Goal: Transaction & Acquisition: Purchase product/service

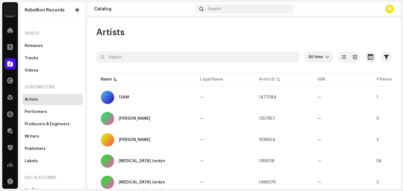
click at [9, 9] on img at bounding box center [9, 9] width 11 height 11
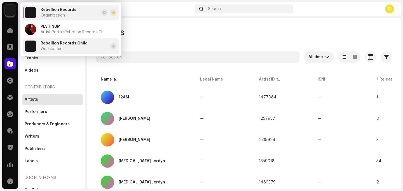
click at [50, 48] on span "Workspace" at bounding box center [51, 49] width 20 height 4
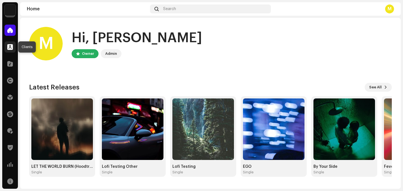
click at [7, 45] on span at bounding box center [10, 47] width 6 height 4
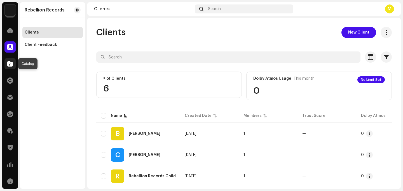
click at [8, 66] on span at bounding box center [10, 64] width 6 height 4
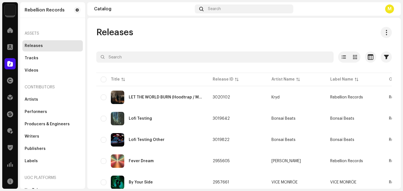
click at [16, 4] on navigation-account-switch "Rebellion Records" at bounding box center [10, 10] width 16 height 16
click at [12, 10] on img at bounding box center [9, 9] width 11 height 11
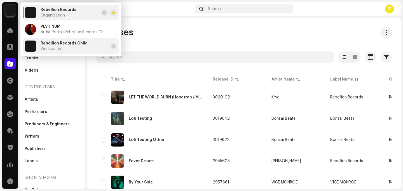
click at [36, 46] on div "Rebellion Records Child Workspace" at bounding box center [56, 46] width 63 height 11
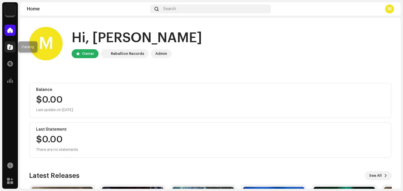
click at [8, 50] on div at bounding box center [9, 46] width 11 height 11
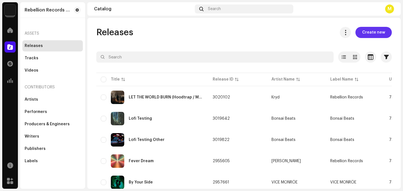
click at [366, 32] on span "Create new" at bounding box center [373, 32] width 23 height 11
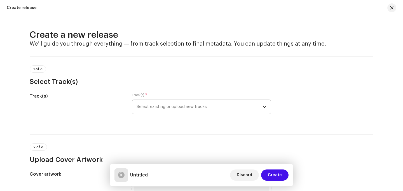
click at [235, 103] on span "Select existing or upload new tracks" at bounding box center [200, 107] width 126 height 14
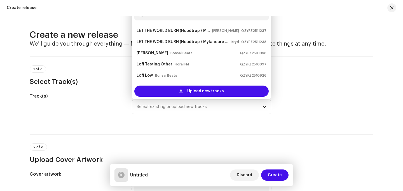
click at [327, 114] on div "Track(s) Track(s) * Select existing or upload new tracks LET THE WORLD BURN (Ho…" at bounding box center [202, 107] width 344 height 28
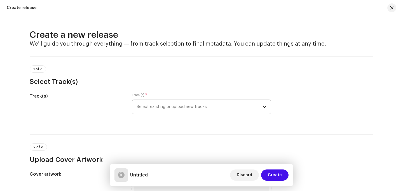
click at [232, 104] on span "Select existing or upload new tracks" at bounding box center [200, 107] width 126 height 14
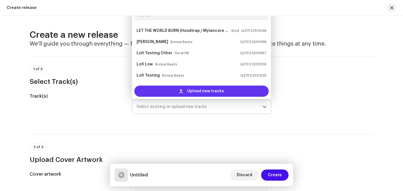
type input "l"
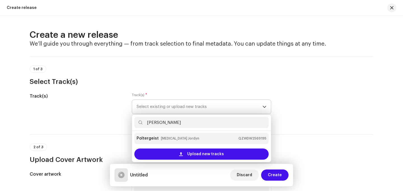
type input "polt"
click at [166, 141] on small "[MEDICAL_DATA] Jordyn" at bounding box center [180, 139] width 38 height 6
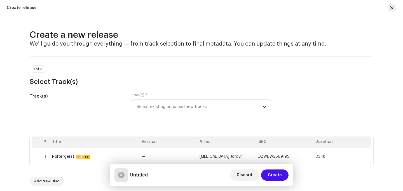
scroll to position [35, 0]
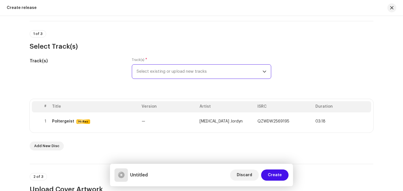
click at [163, 76] on span "Select existing or upload new tracks" at bounding box center [200, 72] width 126 height 14
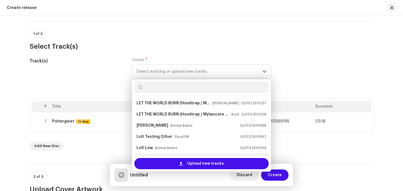
scroll to position [9, 0]
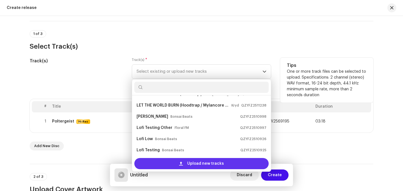
click at [159, 165] on div "Upload new tracks" at bounding box center [201, 163] width 134 height 11
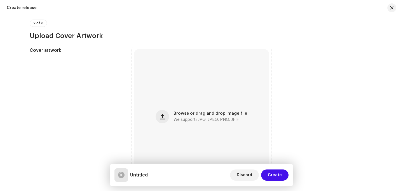
scroll to position [220, 0]
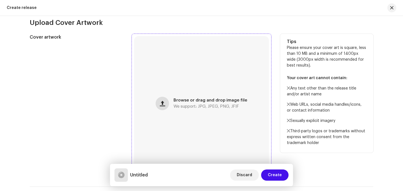
click at [169, 103] on button "button" at bounding box center [162, 103] width 13 height 13
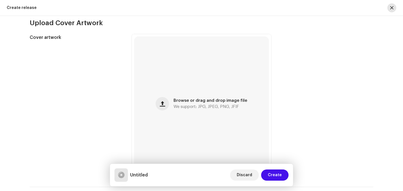
click at [393, 8] on span "button" at bounding box center [391, 8] width 3 height 4
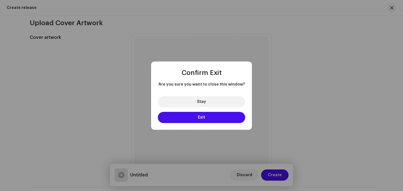
click at [189, 116] on button "Exit" at bounding box center [201, 117] width 87 height 11
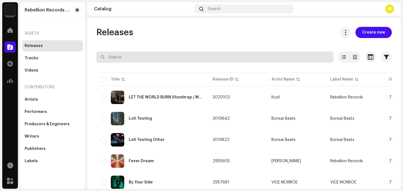
click at [109, 60] on input "text" at bounding box center [214, 57] width 237 height 11
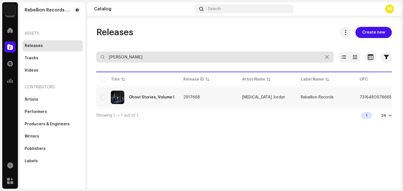
type input "polter"
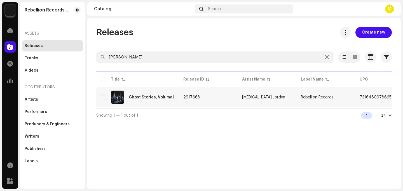
click at [144, 95] on div "Ghost Stories, Volume I" at bounding box center [138, 97] width 74 height 13
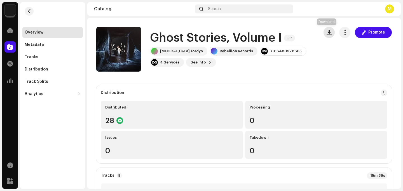
click at [324, 35] on button "button" at bounding box center [329, 32] width 11 height 11
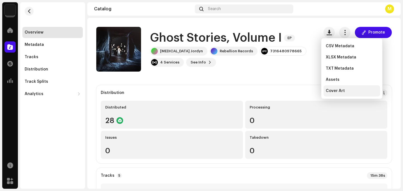
click at [331, 90] on span "Cover Art" at bounding box center [335, 91] width 19 height 4
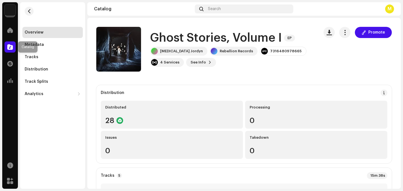
click at [10, 45] on span at bounding box center [10, 47] width 6 height 4
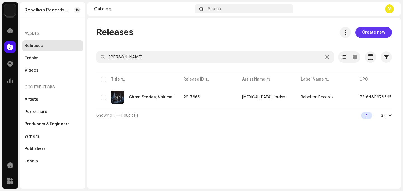
click at [368, 34] on span "Create new" at bounding box center [373, 32] width 23 height 11
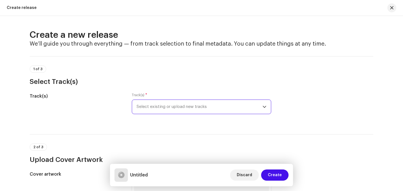
click at [186, 109] on span "Select existing or upload new tracks" at bounding box center [200, 107] width 126 height 14
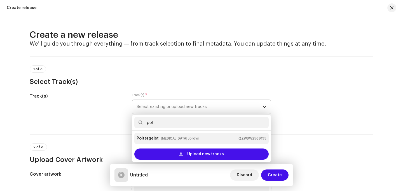
type input "pol"
click at [155, 139] on strong "Poltergeist" at bounding box center [148, 138] width 22 height 9
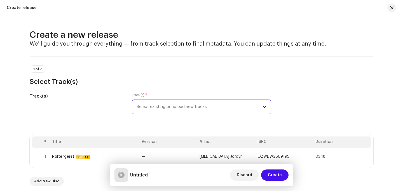
click at [168, 110] on span "Select existing or upload new tracks" at bounding box center [200, 107] width 126 height 14
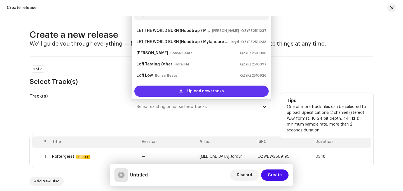
click at [177, 88] on div "Upload new tracks" at bounding box center [201, 91] width 134 height 11
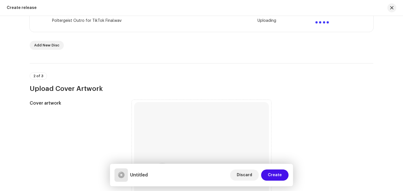
scroll to position [227, 0]
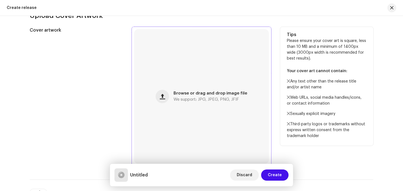
click at [195, 91] on div "Browse or drag and drop image file We support: JPG, JPEG, PNG, JFIF" at bounding box center [201, 96] width 135 height 135
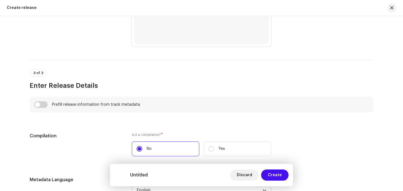
scroll to position [330, 0]
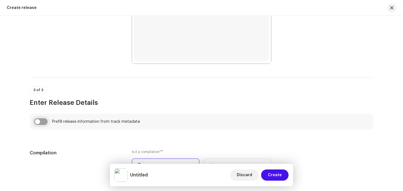
click at [43, 124] on input "checkbox" at bounding box center [40, 121] width 13 height 7
checkbox input "true"
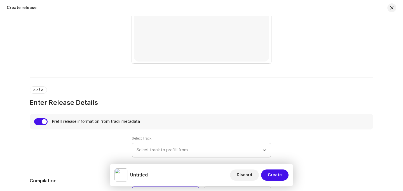
click at [152, 148] on span "Select track to prefill from" at bounding box center [200, 150] width 126 height 14
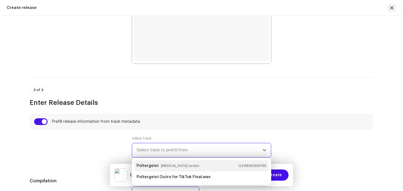
click at [153, 166] on strong "Poltergeist" at bounding box center [148, 166] width 22 height 9
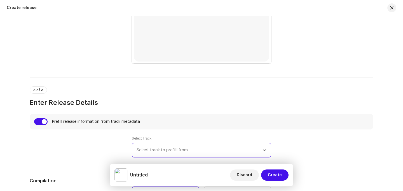
type input "Poltergeist"
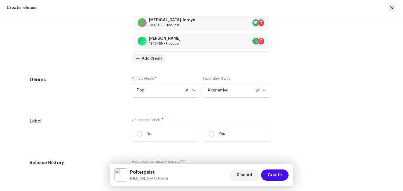
scroll to position [875, 0]
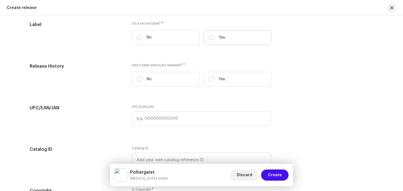
click at [219, 37] on p "Yes" at bounding box center [222, 38] width 6 height 6
click at [214, 37] on input "Yes" at bounding box center [212, 38] width 6 height 6
radio input "true"
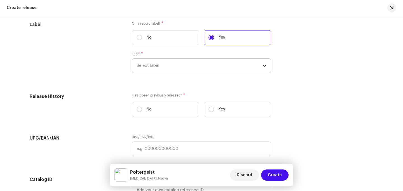
click at [188, 62] on span "Select label" at bounding box center [200, 66] width 126 height 14
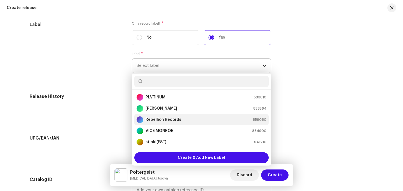
click at [163, 120] on strong "Rebellion Records" at bounding box center [164, 120] width 36 height 6
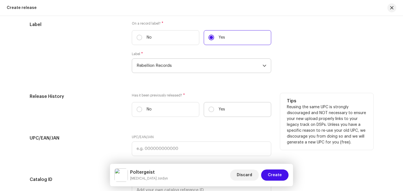
click at [215, 111] on label "Yes" at bounding box center [237, 109] width 67 height 15
click at [214, 111] on input "Yes" at bounding box center [212, 110] width 6 height 6
radio input "true"
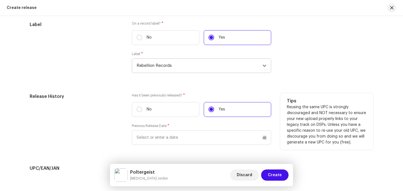
scroll to position [916, 0]
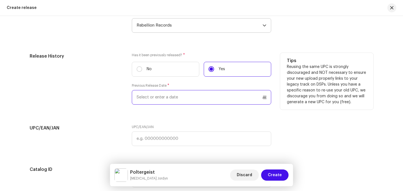
click at [211, 97] on p-datepicker at bounding box center [201, 97] width 139 height 15
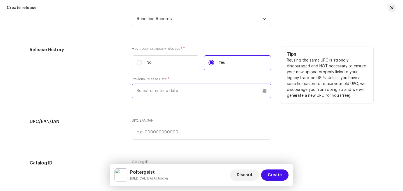
click at [210, 94] on input "text" at bounding box center [201, 91] width 139 height 15
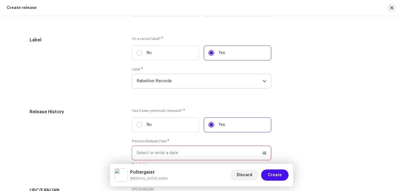
scroll to position [860, 0]
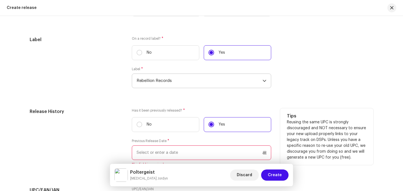
click at [157, 160] on input "text" at bounding box center [201, 153] width 139 height 15
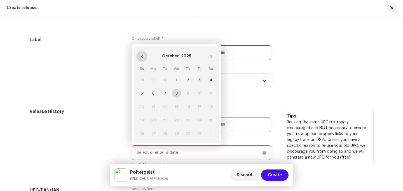
click at [140, 59] on icon "Previous Month" at bounding box center [142, 57] width 4 height 4
click at [204, 56] on div "June 2025" at bounding box center [176, 57] width 81 height 16
click at [209, 57] on icon "Next Month" at bounding box center [211, 57] width 4 height 4
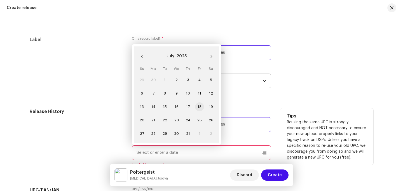
click at [197, 108] on span "18" at bounding box center [199, 106] width 9 height 9
type input "07/18/2025"
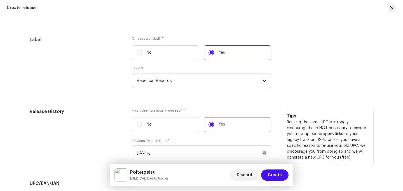
click at [276, 111] on div "Release History Has it been previously released? * No Yes Previous Release Date…" at bounding box center [202, 137] width 344 height 59
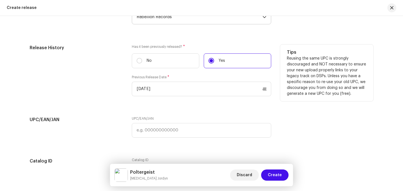
scroll to position [925, 0]
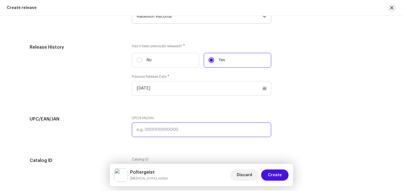
click at [200, 129] on input "text" at bounding box center [201, 130] width 139 height 15
paste input "7316480978665"
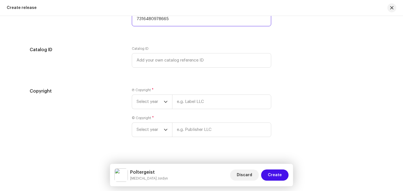
scroll to position [1044, 0]
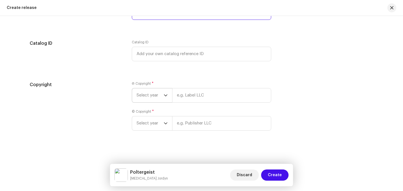
type input "7316480978665"
click at [162, 94] on span "Select year" at bounding box center [150, 95] width 27 height 14
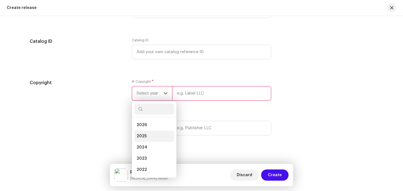
click at [152, 137] on li "2025" at bounding box center [154, 136] width 40 height 11
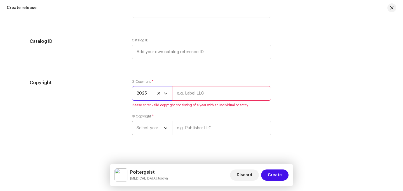
click at [160, 127] on span "Select year" at bounding box center [150, 128] width 27 height 14
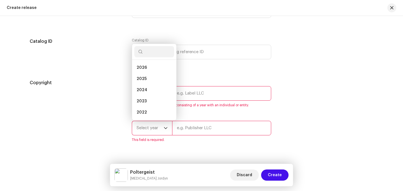
scroll to position [9, 0]
click at [154, 79] on li "2024" at bounding box center [154, 81] width 40 height 11
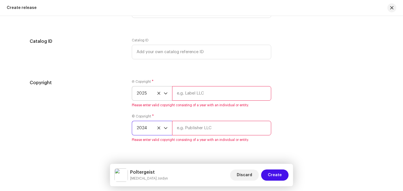
click at [158, 130] on icon at bounding box center [159, 128] width 4 height 4
click at [164, 130] on icon "dropdown trigger" at bounding box center [166, 128] width 4 height 4
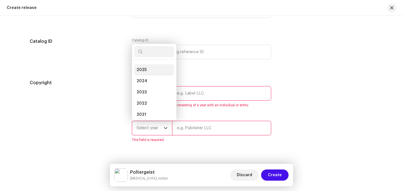
click at [155, 73] on li "2025" at bounding box center [154, 69] width 40 height 11
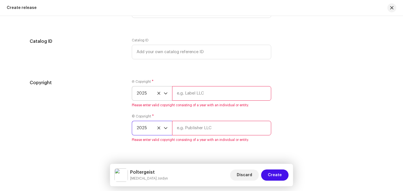
click at [188, 96] on input "text" at bounding box center [221, 93] width 99 height 15
type input "[MEDICAL_DATA] Jordyn, under exclusive license to Rebellion Records"
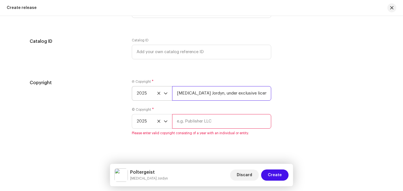
click at [236, 91] on input "[MEDICAL_DATA] Jordyn, under exclusive license to Rebellion Records" at bounding box center [221, 93] width 99 height 15
click at [205, 128] on input "text" at bounding box center [221, 121] width 99 height 15
paste input "[MEDICAL_DATA] Jordyn, under exclusive license to Rebellion Records"
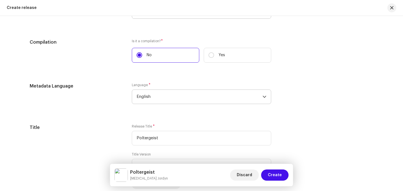
scroll to position [503, 0]
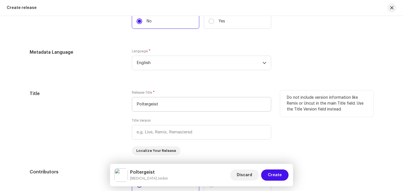
type input "[MEDICAL_DATA] Jordyn, under exclusive license to Rebellion Records"
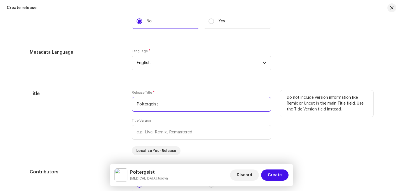
scroll to position [0, 0]
click at [202, 100] on input "Poltergeist" at bounding box center [201, 104] width 139 height 15
click at [200, 103] on input "Poltergeist" at bounding box center [201, 104] width 139 height 15
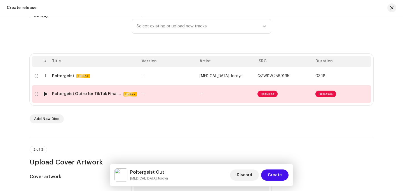
scroll to position [418, 0]
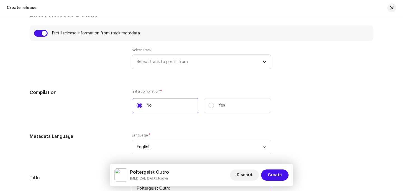
type input "Poltergeist Outro"
click at [99, 109] on div "Compilation" at bounding box center [76, 104] width 93 height 31
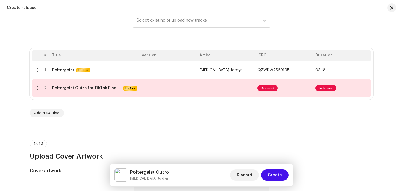
scroll to position [84, 0]
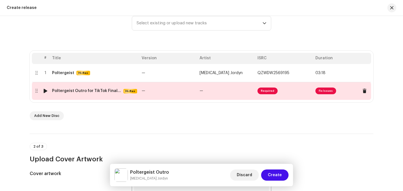
click at [98, 90] on div "Poltergeist Outro for TikTok Final.wav" at bounding box center [86, 91] width 69 height 4
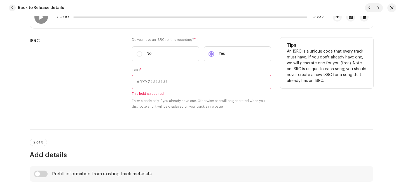
scroll to position [146, 0]
click at [157, 77] on input "text" at bounding box center [201, 81] width 139 height 15
click at [182, 85] on input "text" at bounding box center [201, 81] width 139 height 15
paste input "QZWDW2569195"
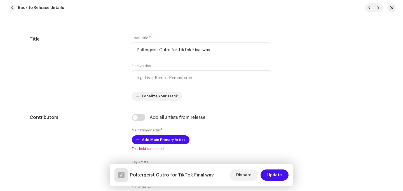
scroll to position [306, 0]
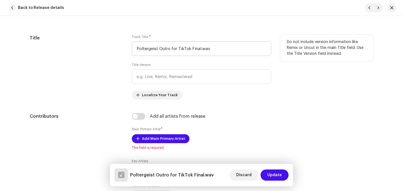
type input "QZWDW2569195"
drag, startPoint x: 169, startPoint y: 49, endPoint x: 269, endPoint y: 64, distance: 100.4
click at [269, 64] on div "Track Title * Poltergeist Outro for TikTok Final.wav Title Version Localize You…" at bounding box center [201, 67] width 139 height 65
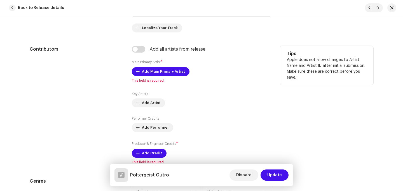
scroll to position [374, 0]
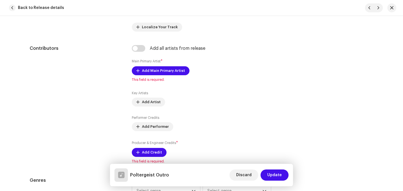
type input "Poltergeist Outro"
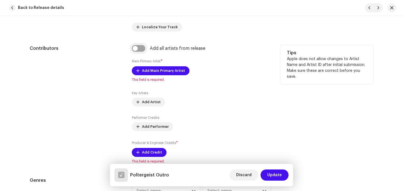
click at [135, 48] on input "checkbox" at bounding box center [138, 48] width 13 height 7
checkbox input "true"
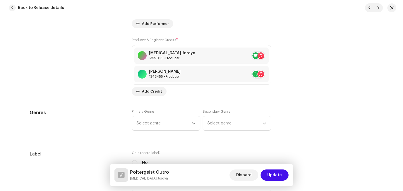
scroll to position [502, 0]
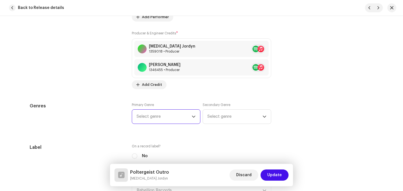
click at [151, 120] on span "Select genre" at bounding box center [164, 117] width 55 height 14
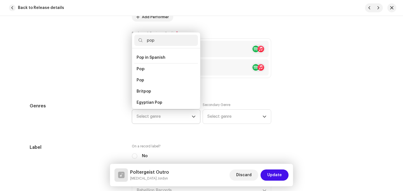
scroll to position [196, 0]
type input "pop"
click at [162, 79] on li "Pop" at bounding box center [166, 79] width 64 height 11
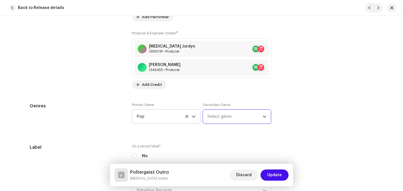
click at [224, 119] on span "Select genre" at bounding box center [234, 117] width 55 height 14
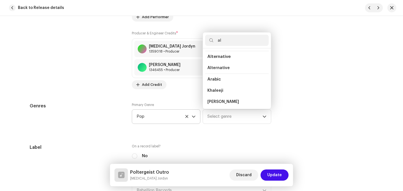
scroll to position [0, 0]
type input "alt"
click at [230, 91] on li "Alternative" at bounding box center [237, 90] width 64 height 11
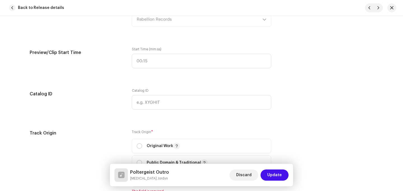
scroll to position [673, 0]
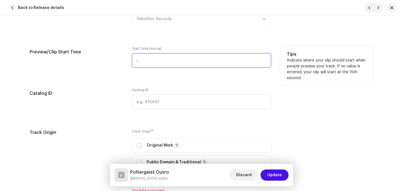
click at [163, 64] on input ":" at bounding box center [201, 60] width 139 height 15
type input "00:00"
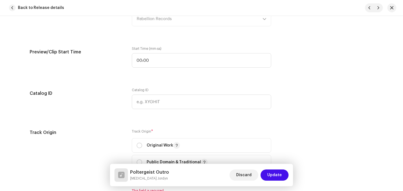
click at [221, 74] on div "Start Time (mm:ss) 00:00" at bounding box center [201, 60] width 139 height 28
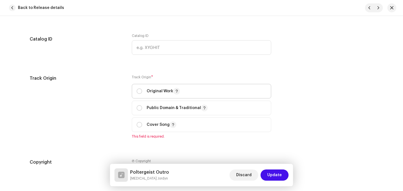
click at [212, 86] on span "Original Work" at bounding box center [202, 91] width 130 height 14
radio input "true"
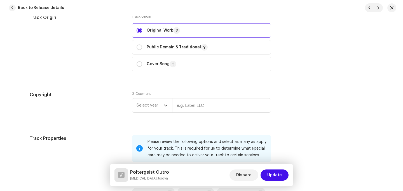
scroll to position [788, 0]
click at [153, 97] on div "Ⓟ Copyright Select year" at bounding box center [201, 104] width 139 height 24
click at [159, 108] on span "Select year" at bounding box center [150, 106] width 27 height 14
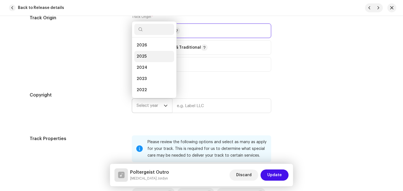
click at [167, 58] on li "2025" at bounding box center [154, 56] width 40 height 11
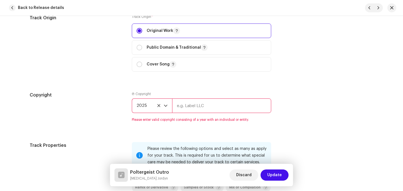
click at [187, 102] on input "text" at bounding box center [221, 106] width 99 height 15
type input "[MEDICAL_DATA] Jordyn, under exclusive license to Rebellion Records"
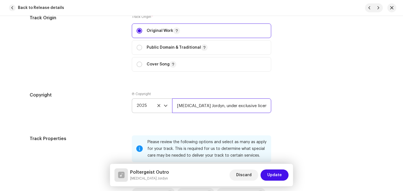
scroll to position [898, 0]
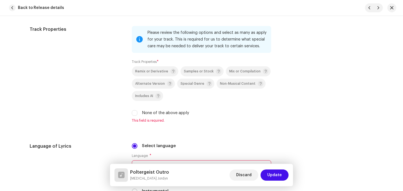
click at [175, 109] on div "Remix or Derivative Samples or Stock Mix or Compilation Alternate Version Speci…" at bounding box center [201, 91] width 139 height 50
click at [175, 114] on label "None of the above apply" at bounding box center [165, 113] width 47 height 6
click at [137, 114] on input "None of the above apply" at bounding box center [135, 113] width 6 height 6
checkbox input "true"
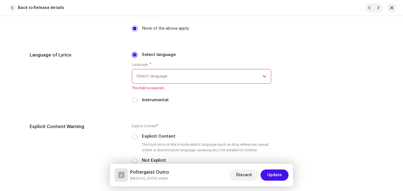
scroll to position [982, 0]
click at [173, 81] on span "Select language" at bounding box center [200, 76] width 126 height 14
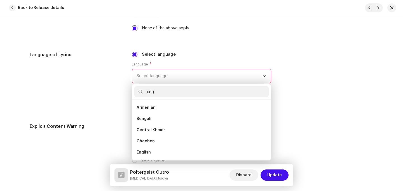
scroll to position [0, 0]
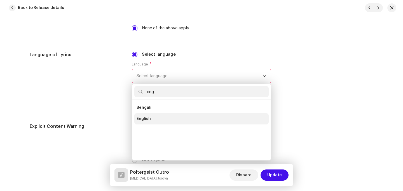
type input "eng"
click at [157, 123] on li "English" at bounding box center [201, 118] width 134 height 11
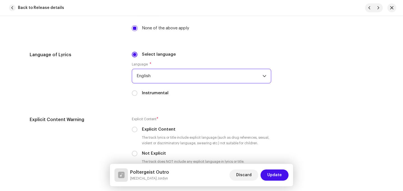
scroll to position [1020, 0]
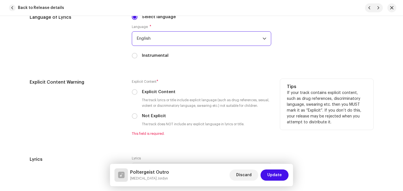
click at [155, 118] on label "Not Explicit" at bounding box center [154, 116] width 24 height 6
click at [137, 118] on input "Not Explicit" at bounding box center [135, 116] width 6 height 6
radio input "true"
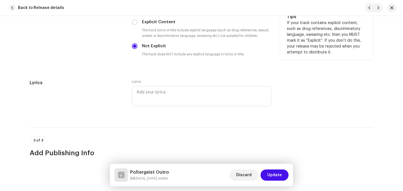
scroll to position [1094, 0]
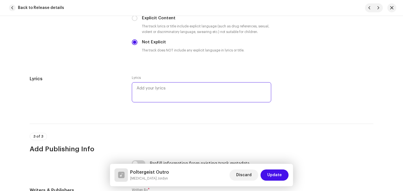
click at [155, 93] on textarea at bounding box center [201, 92] width 139 height 20
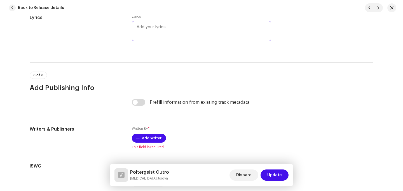
scroll to position [1207, 0]
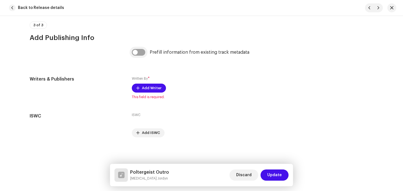
click at [142, 52] on input "checkbox" at bounding box center [138, 52] width 13 height 7
checkbox input "true"
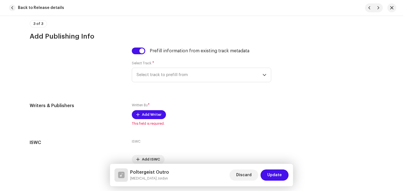
click at [156, 85] on div "Prefill information from existing track metadata Select Track * Select track to…" at bounding box center [201, 68] width 139 height 41
click at [155, 78] on span "Select track to prefill from" at bounding box center [200, 75] width 126 height 14
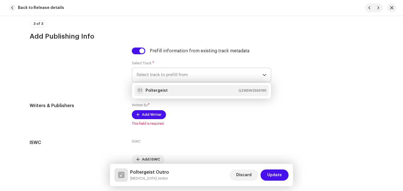
click at [157, 93] on strong "Poltergeist" at bounding box center [157, 91] width 22 height 6
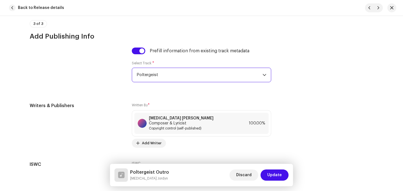
scroll to position [1252, 0]
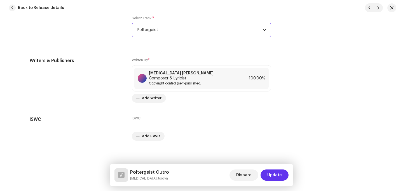
click at [280, 177] on span "Update" at bounding box center [274, 175] width 15 height 11
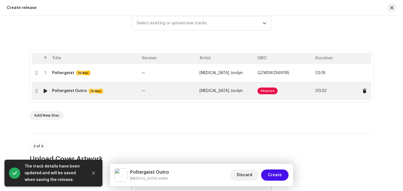
click at [302, 87] on td "Required" at bounding box center [284, 91] width 58 height 18
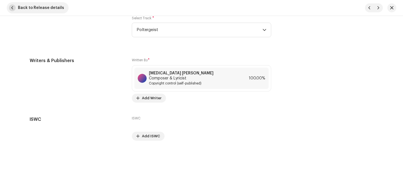
click at [48, 3] on span "Back to Release details" at bounding box center [41, 7] width 46 height 11
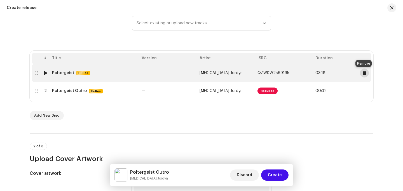
click at [363, 74] on span at bounding box center [365, 73] width 4 height 4
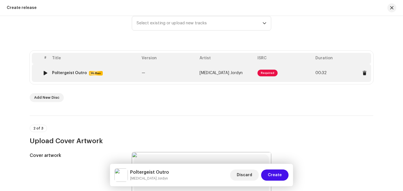
click at [293, 76] on td "Required" at bounding box center [284, 73] width 58 height 18
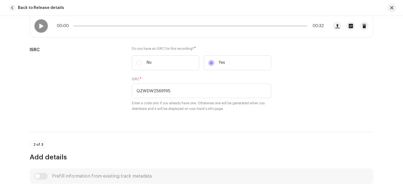
scroll to position [137, 0]
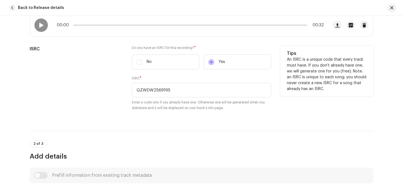
click at [253, 82] on div "ISRC * QZWDW2569195 Enter a code only if you already have one. Otherwise one wi…" at bounding box center [201, 93] width 139 height 35
click at [252, 63] on label "Yes" at bounding box center [237, 62] width 67 height 15
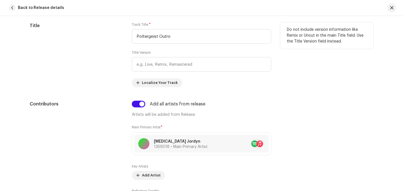
scroll to position [321, 0]
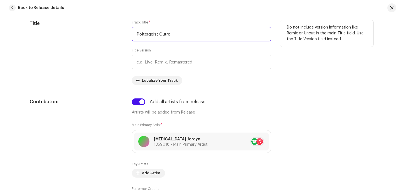
click at [205, 33] on input "Poltergeist Outro" at bounding box center [201, 34] width 139 height 15
click at [205, 32] on input "Poltergeist Outro" at bounding box center [201, 34] width 139 height 15
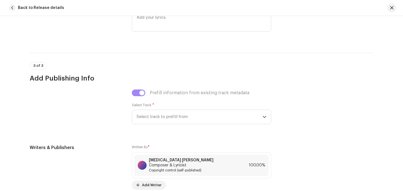
scroll to position [1252, 0]
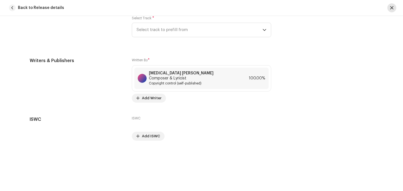
click at [393, 6] on span "button" at bounding box center [391, 8] width 3 height 4
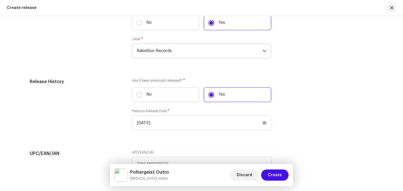
scroll to position [929, 0]
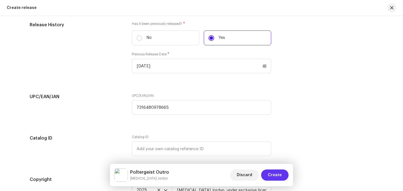
click at [277, 178] on span "Create" at bounding box center [275, 175] width 14 height 11
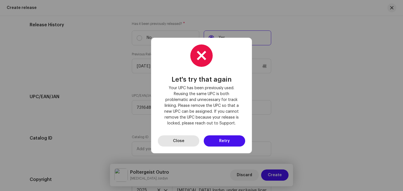
click at [177, 144] on span "Close" at bounding box center [178, 140] width 11 height 11
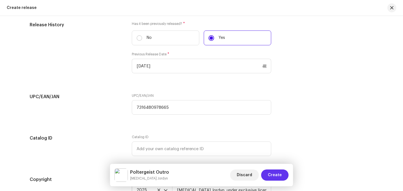
click at [279, 175] on span "Create" at bounding box center [275, 175] width 14 height 11
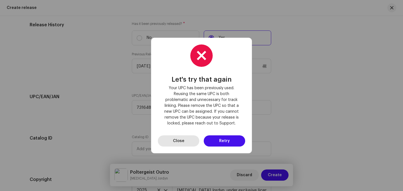
click at [188, 141] on button "Close" at bounding box center [178, 140] width 41 height 11
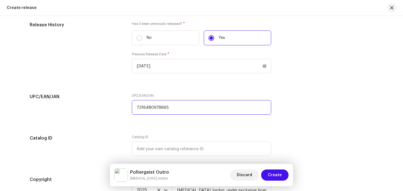
click at [173, 109] on input "7316480978665" at bounding box center [201, 107] width 139 height 15
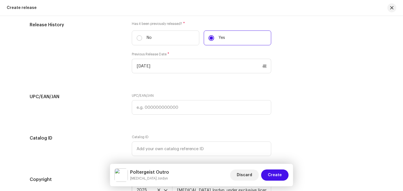
click at [275, 178] on span "Create" at bounding box center [275, 175] width 14 height 11
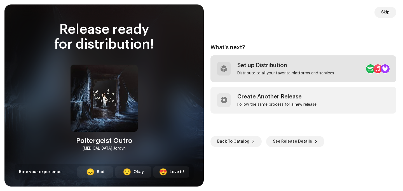
click at [265, 67] on div "Set up Distribution" at bounding box center [285, 65] width 97 height 7
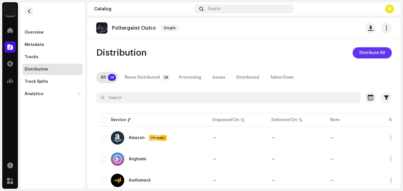
click at [359, 56] on span "Distribute All" at bounding box center [372, 52] width 26 height 11
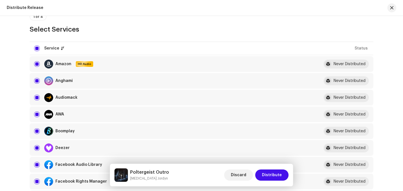
scroll to position [74, 0]
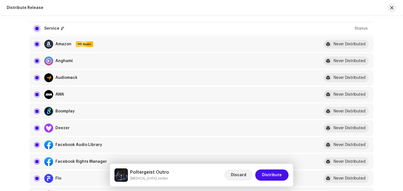
click at [37, 29] on input "checkbox" at bounding box center [37, 29] width 6 height 6
checkbox input "false"
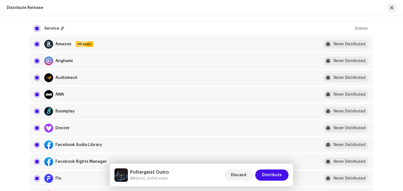
checkbox input "false"
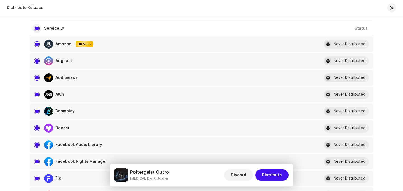
checkbox input "false"
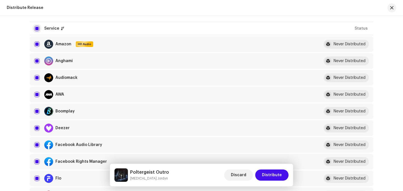
checkbox input "false"
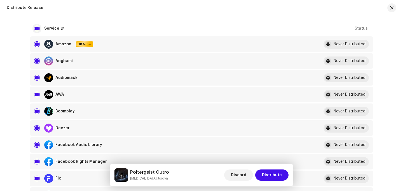
checkbox input "false"
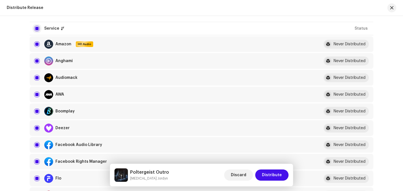
checkbox input "false"
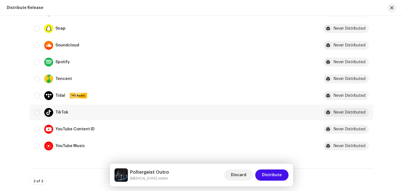
scroll to position [426, 0]
click at [38, 111] on input "Row Unselected" at bounding box center [37, 112] width 6 height 6
checkbox input "true"
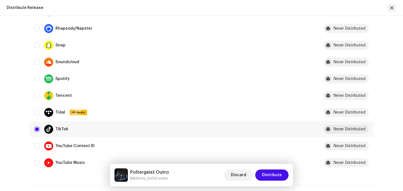
scroll to position [440, 0]
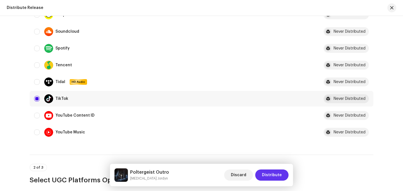
click at [276, 176] on span "Distribute" at bounding box center [272, 175] width 20 height 11
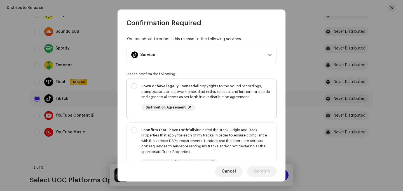
click at [262, 107] on div "I own or have legally licensed all copyrights to the sound recordings, composit…" at bounding box center [206, 97] width 130 height 28
checkbox input "true"
click at [258, 131] on div "I confirm that I have truthfully indicated the Track Origin and Track Propertie…" at bounding box center [206, 140] width 130 height 27
checkbox input "true"
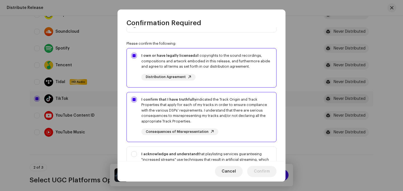
scroll to position [42, 0]
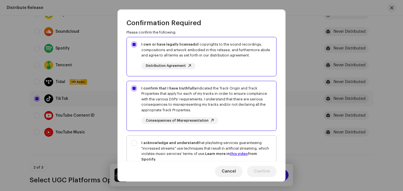
click at [251, 149] on div "I acknowledge and understand that playlisting services guaranteeing "increased …" at bounding box center [206, 151] width 130 height 22
checkbox input "true"
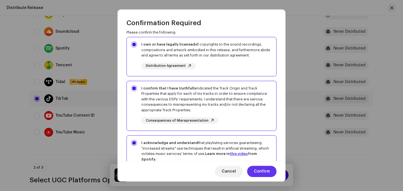
click at [266, 172] on span "Confirm" at bounding box center [262, 171] width 16 height 11
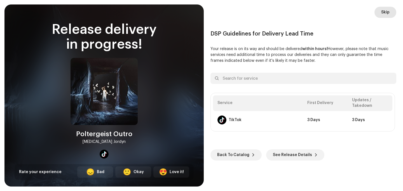
click at [383, 13] on span "Skip" at bounding box center [385, 12] width 8 height 11
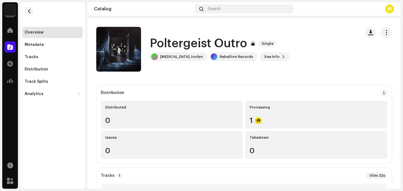
click at [6, 10] on img at bounding box center [9, 9] width 11 height 11
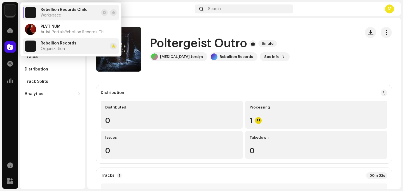
click at [49, 41] on span "Rebellion Records" at bounding box center [59, 43] width 36 height 4
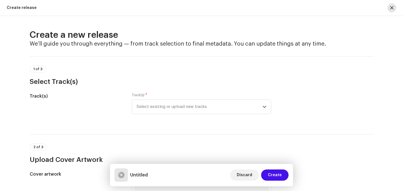
click at [392, 5] on button "button" at bounding box center [391, 7] width 9 height 9
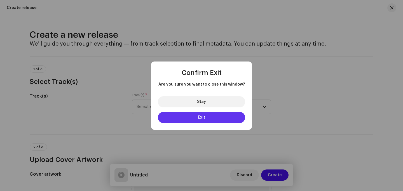
click at [225, 118] on button "Exit" at bounding box center [201, 117] width 87 height 11
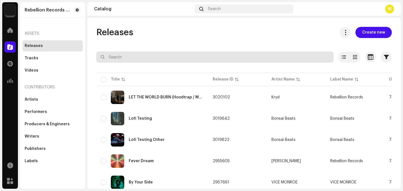
click at [235, 58] on input "text" at bounding box center [214, 57] width 237 height 11
click at [204, 57] on input "text" at bounding box center [214, 57] width 237 height 11
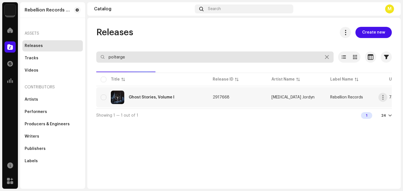
type input "polterge"
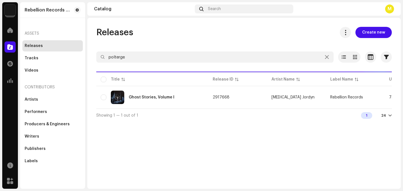
click at [182, 94] on div "Ghost Stories, Volume I" at bounding box center [152, 97] width 103 height 13
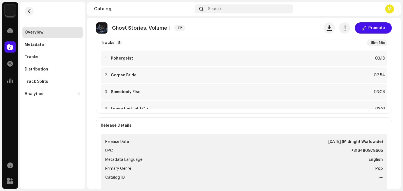
scroll to position [135, 0]
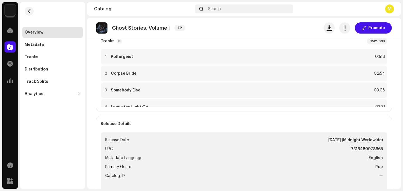
click at [213, 52] on re-o-release-hero "Ghost Stories, Volume I EP Promote Ghost Stories, Volume I EP Allegra Jordyn Re…" at bounding box center [244, 40] width 314 height 45
click at [214, 57] on re-o-release-hero "Ghost Stories, Volume I EP Promote Ghost Stories, Volume I EP Allegra Jordyn Re…" at bounding box center [244, 40] width 314 height 45
click at [124, 57] on re-o-release-hero "Ghost Stories, Volume I EP Promote Ghost Stories, Volume I EP Allegra Jordyn Re…" at bounding box center [244, 40] width 314 height 45
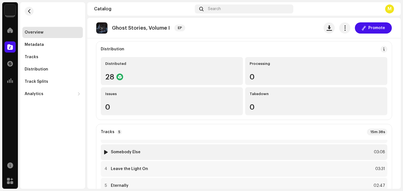
scroll to position [0, 0]
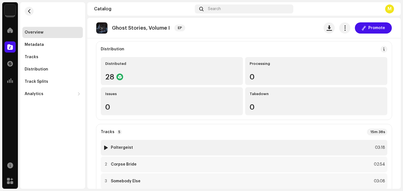
click at [125, 149] on strong "Poltergeist" at bounding box center [122, 148] width 22 height 4
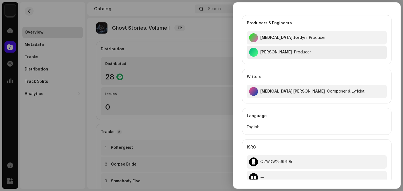
scroll to position [168, 0]
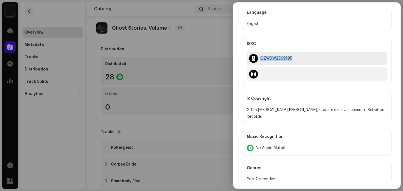
copy div "QZWDW2569195"
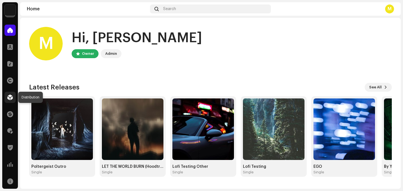
click at [12, 95] on span at bounding box center [10, 97] width 6 height 4
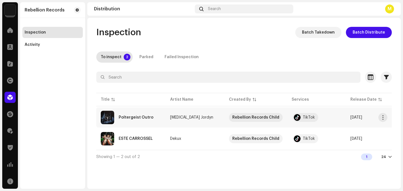
click at [123, 114] on div "Poltergeist Outro" at bounding box center [131, 117] width 60 height 13
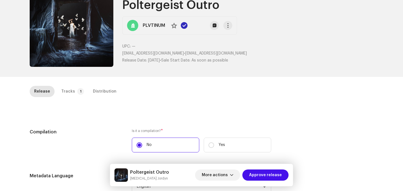
scroll to position [50, 0]
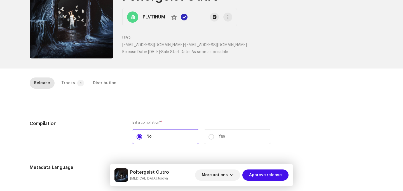
click at [68, 74] on div "Inspection / Poltergeist Outro Trust & Safety Guide Release Id: 3047696 Payee I…" at bounding box center [201, 95] width 403 height 191
click at [68, 78] on div "Tracks" at bounding box center [68, 83] width 14 height 11
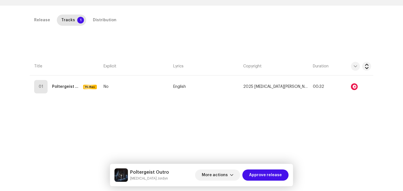
scroll to position [113, 0]
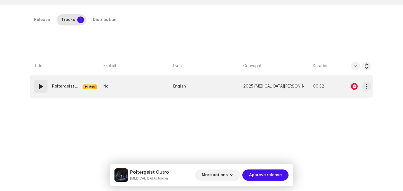
click at [302, 95] on td "2025 [MEDICAL_DATA][PERSON_NAME], under exclusive license to Rebellion Records" at bounding box center [276, 86] width 70 height 22
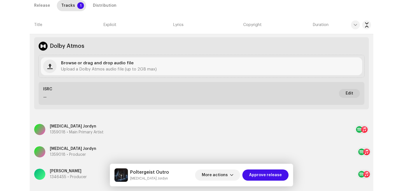
scroll to position [247, 0]
click at [355, 93] on button "Edit" at bounding box center [349, 93] width 21 height 9
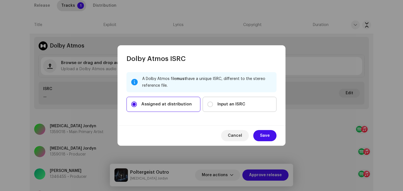
click at [244, 103] on span "Input an ISRC" at bounding box center [232, 104] width 28 height 6
click at [213, 103] on input "Input an ISRC" at bounding box center [210, 105] width 6 height 6
radio input "true"
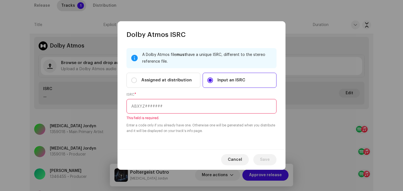
click at [215, 107] on input "text" at bounding box center [202, 106] width 150 height 15
paste input "QZWDW2569195"
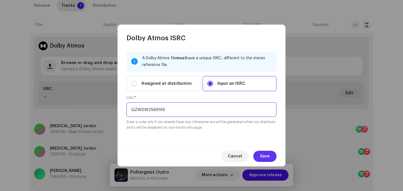
type input "QZWDW2569195"
click at [270, 158] on span "Save" at bounding box center [265, 156] width 10 height 11
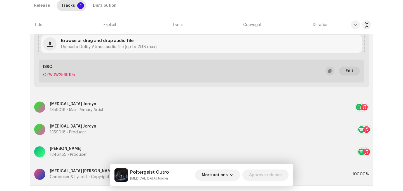
scroll to position [269, 0]
click at [329, 71] on span "button" at bounding box center [329, 71] width 3 height 4
click at [351, 71] on span "Edit" at bounding box center [350, 70] width 8 height 11
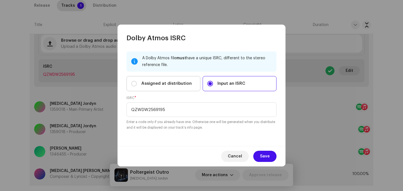
click at [193, 85] on label "Assigned at distribution" at bounding box center [164, 83] width 74 height 15
click at [137, 85] on input "Assigned at distribution" at bounding box center [134, 84] width 6 height 6
radio input "true"
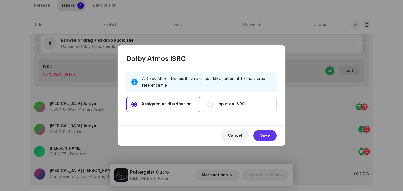
click at [261, 130] on span "Save" at bounding box center [265, 135] width 10 height 11
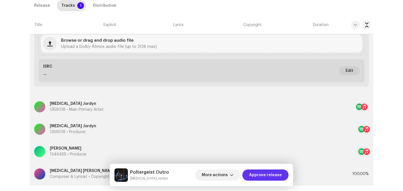
click at [265, 176] on span "Approve release" at bounding box center [265, 175] width 33 height 11
